Goal: Task Accomplishment & Management: Manage account settings

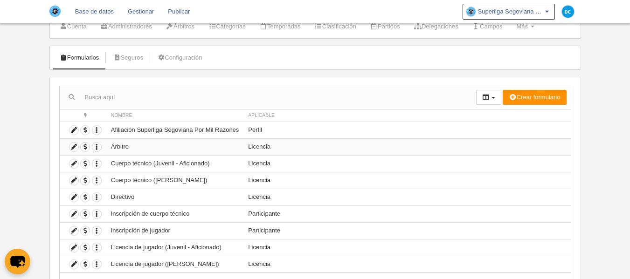
scroll to position [62, 0]
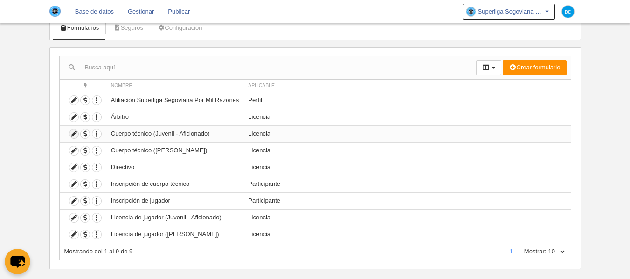
click at [70, 133] on icon at bounding box center [73, 134] width 9 height 9
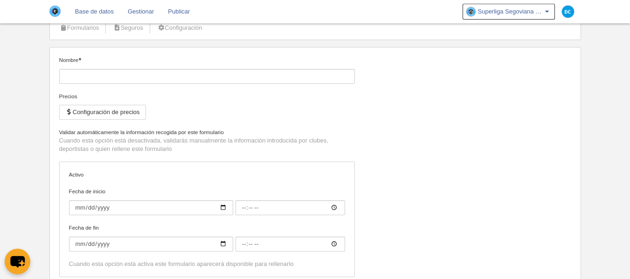
type input "Cuerpo técnico (Juvenil - Aficionado)"
checkbox input "true"
type input "[DATE]"
type input "00:00"
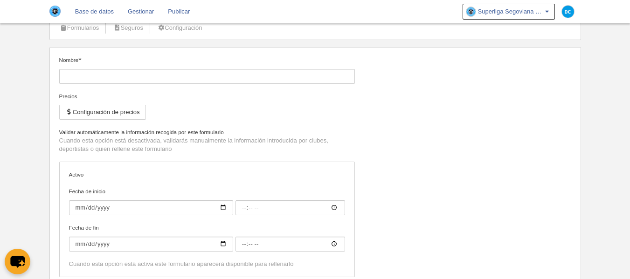
type input "[DATE]"
type input "00:00"
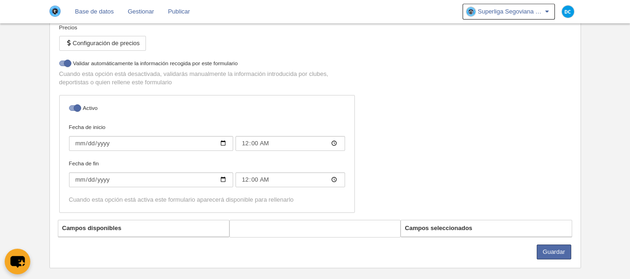
select select "selected"
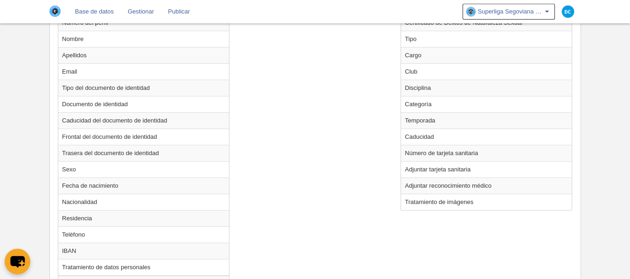
scroll to position [429, 0]
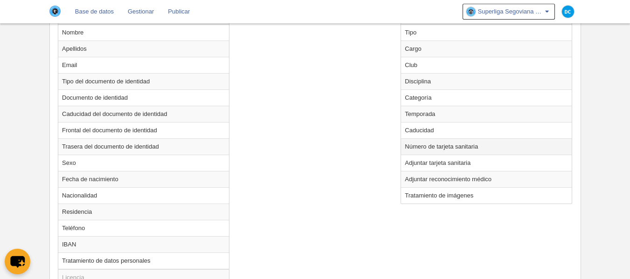
click at [438, 147] on td "Número de tarjeta sanitaria" at bounding box center [486, 146] width 171 height 16
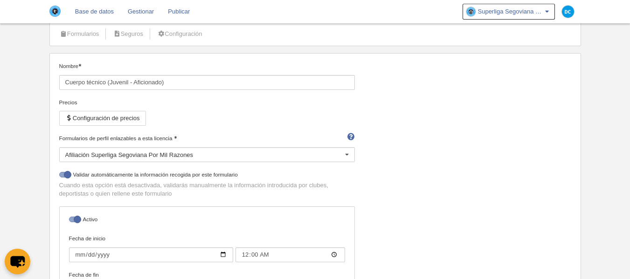
scroll to position [305, 0]
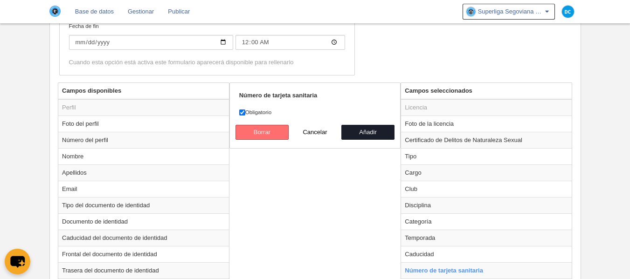
click at [272, 137] on button "Borrar" at bounding box center [261, 132] width 53 height 15
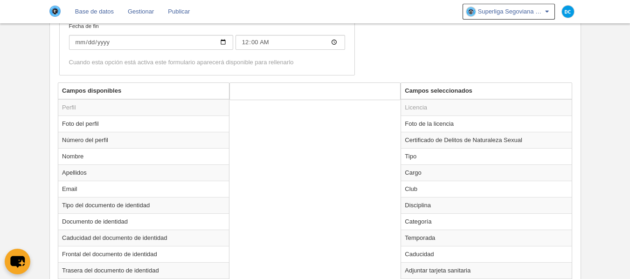
scroll to position [367, 0]
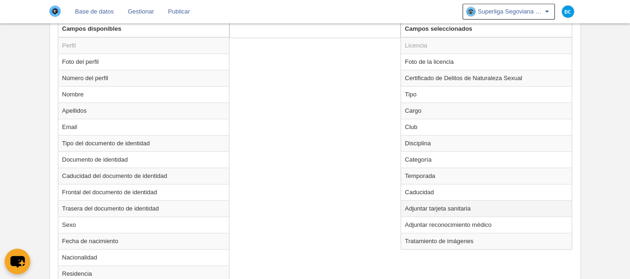
click at [443, 211] on td "Adjuntar tarjeta sanitaria" at bounding box center [486, 208] width 171 height 16
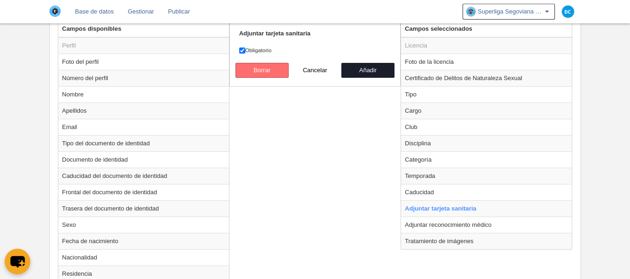
click at [273, 75] on button "Borrar" at bounding box center [261, 70] width 53 height 15
radio input "false"
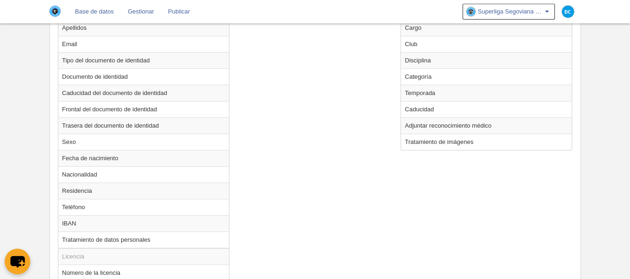
scroll to position [559, 0]
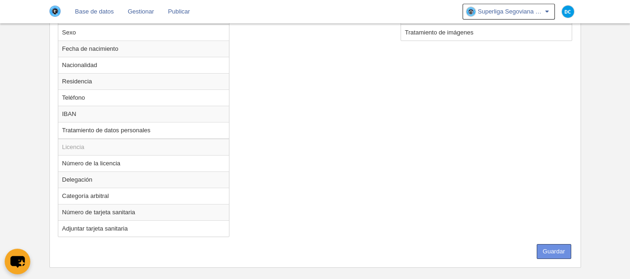
click at [561, 252] on button "Guardar" at bounding box center [553, 251] width 34 height 15
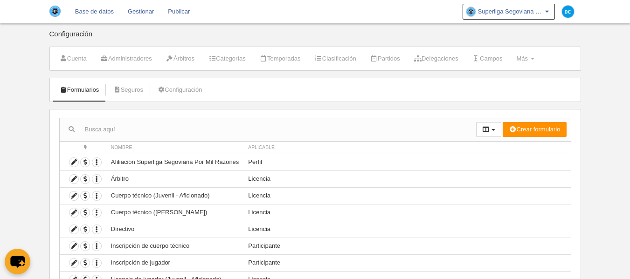
click at [103, 8] on link "Base de datos" at bounding box center [94, 11] width 53 height 23
